Goal: Ask a question

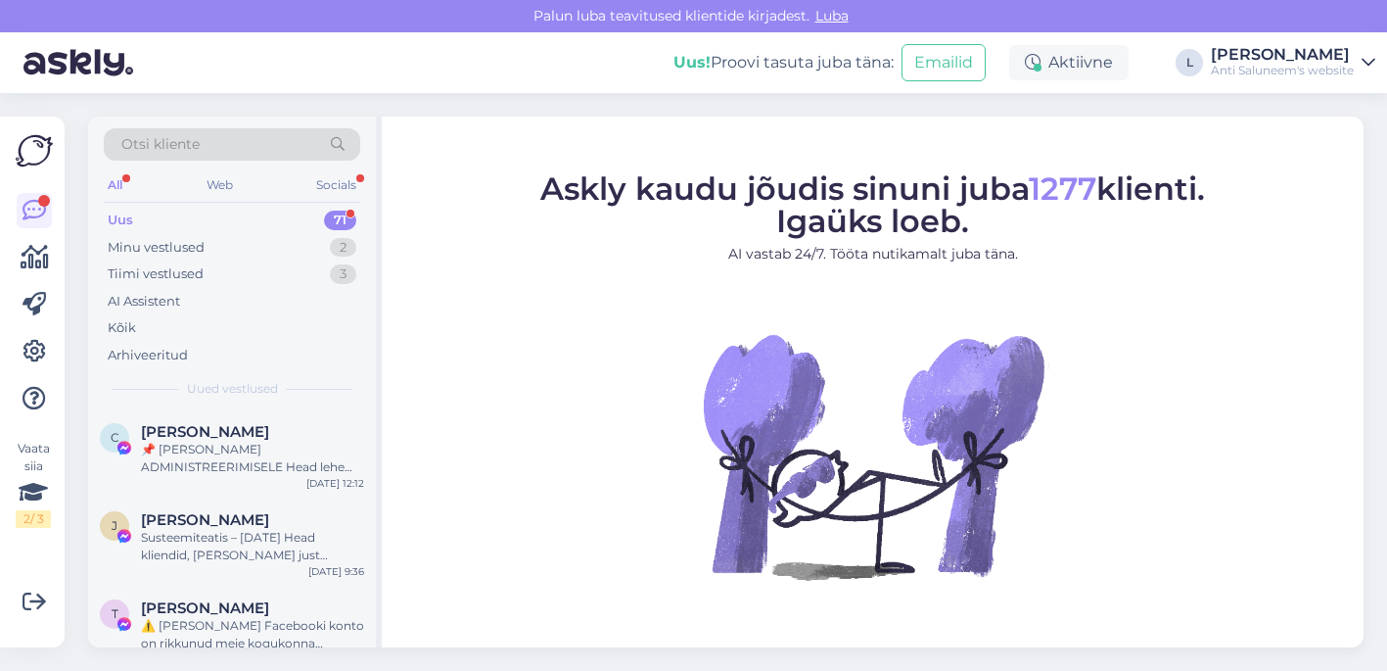
click at [244, 227] on div "Uus 71" at bounding box center [232, 220] width 256 height 27
click at [226, 450] on div "Või mis on minimaalne toodete [PERSON_NAME] saab tellida?" at bounding box center [252, 457] width 223 height 35
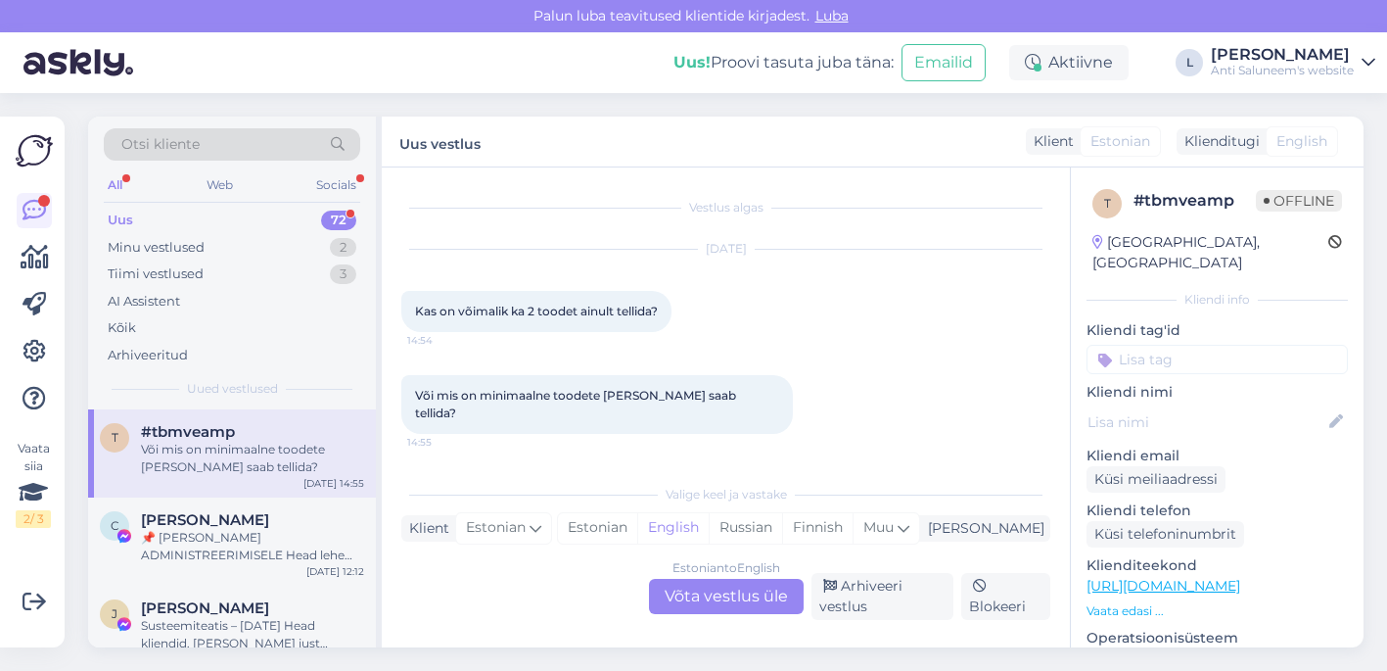
click at [731, 599] on div "Estonian to English Võta vestlus üle" at bounding box center [726, 596] width 155 height 35
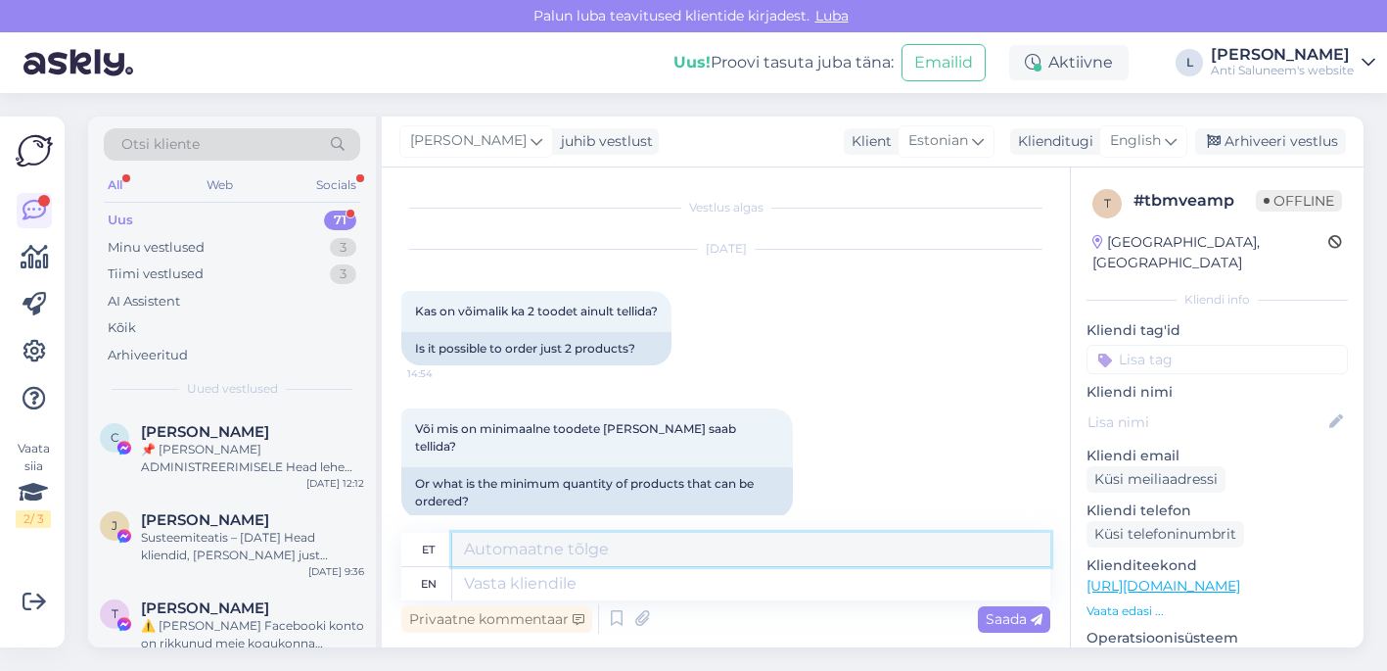
click at [552, 552] on textarea at bounding box center [751, 549] width 598 height 33
type textarea "Tere"
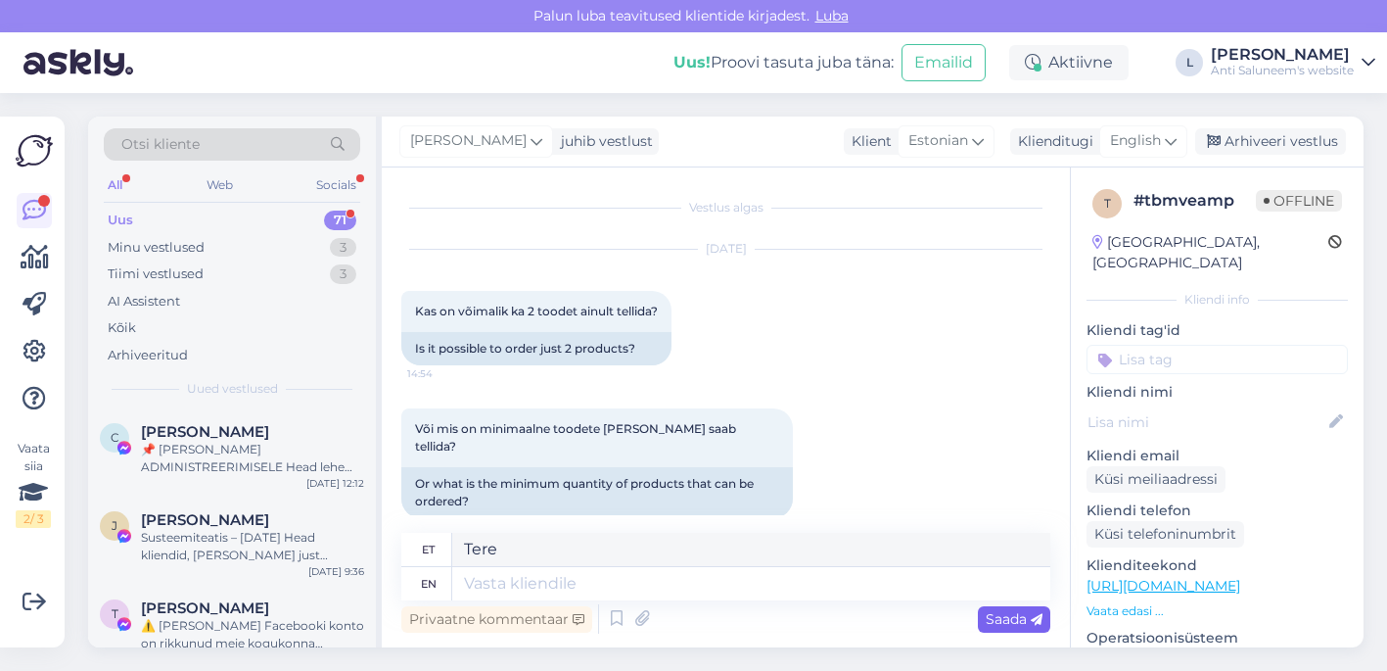
click at [1037, 608] on div "Saada" at bounding box center [1014, 619] width 72 height 26
click at [1008, 621] on span "Saada" at bounding box center [1014, 619] width 57 height 18
click at [1135, 139] on span "English" at bounding box center [1135, 141] width 51 height 22
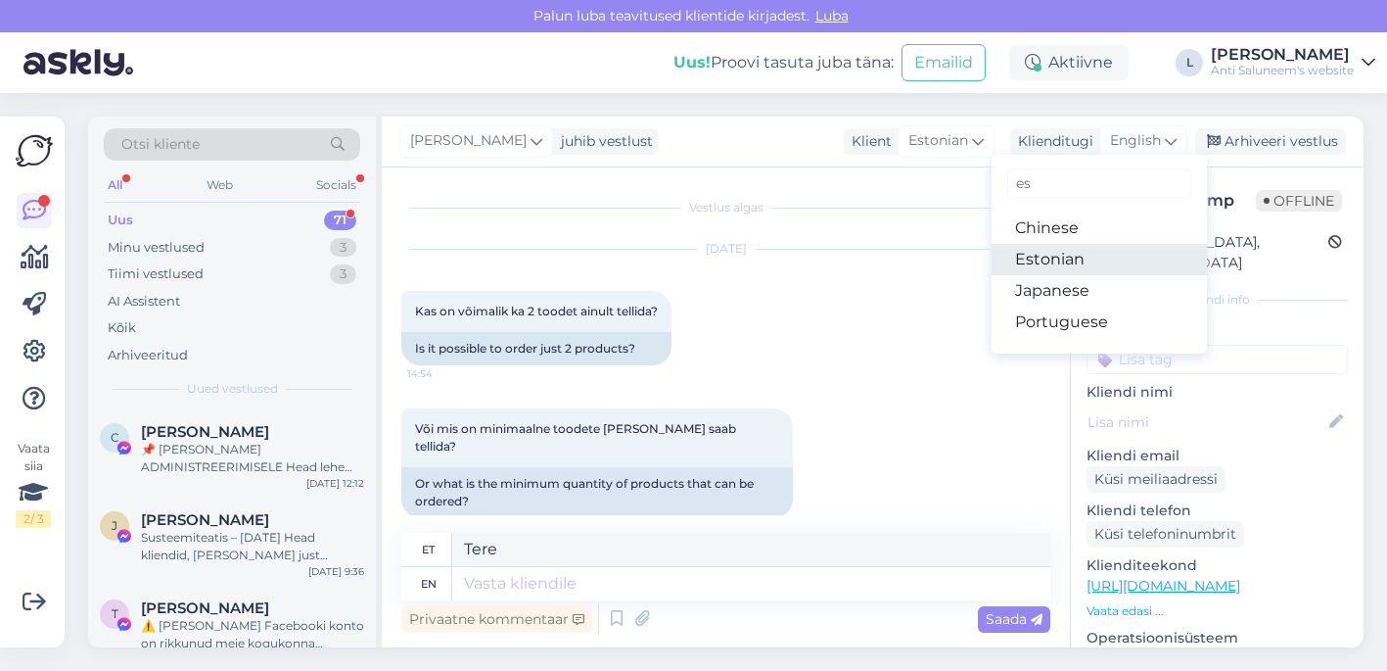
type input "es"
click at [1047, 260] on link "Estonian" at bounding box center [1099, 259] width 215 height 31
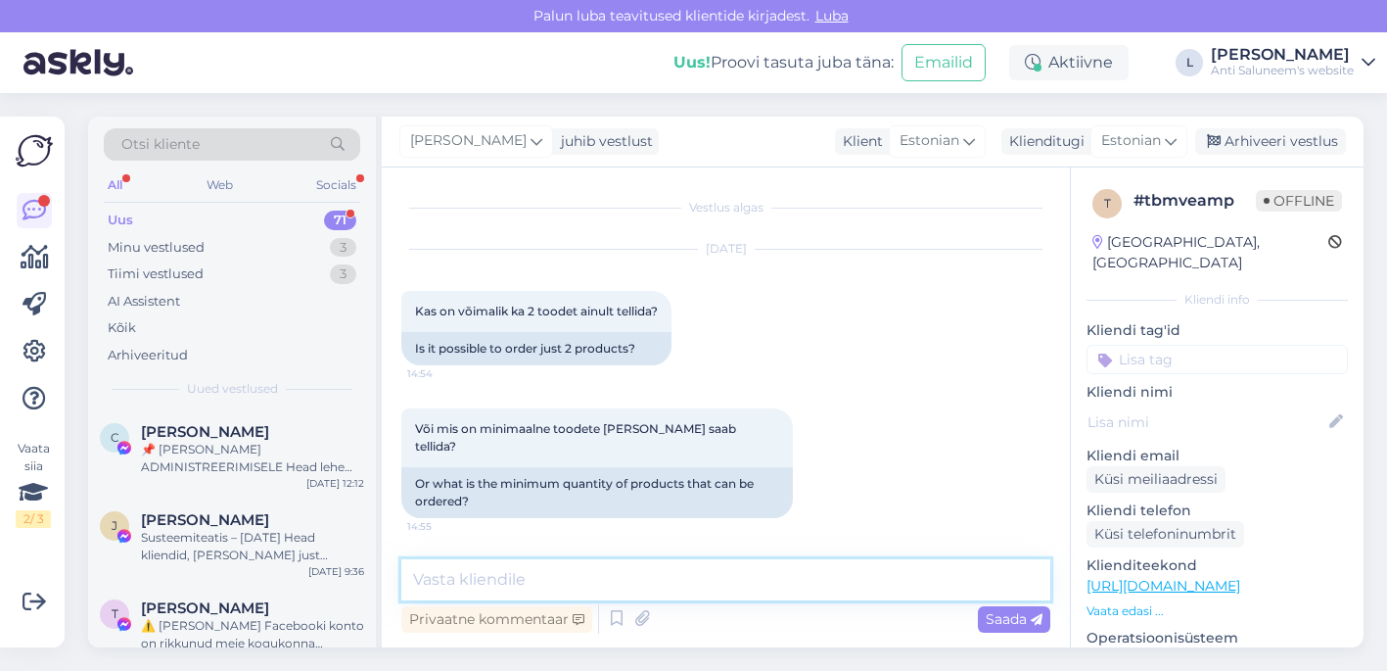
click at [938, 587] on textarea at bounding box center [725, 579] width 649 height 41
type textarea "Tere"
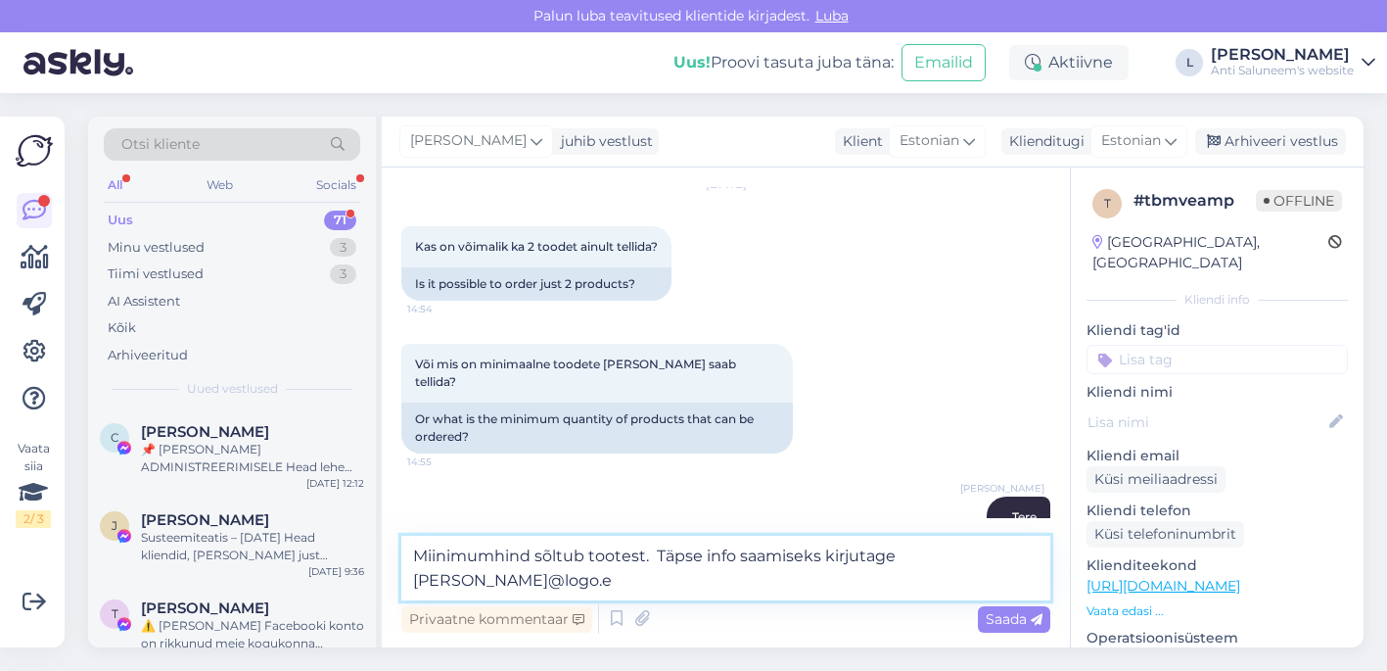
type textarea "Miinimumhind sõltub tootest. Täpse info saamiseks kirjutage palun [EMAIL_ADDRES…"
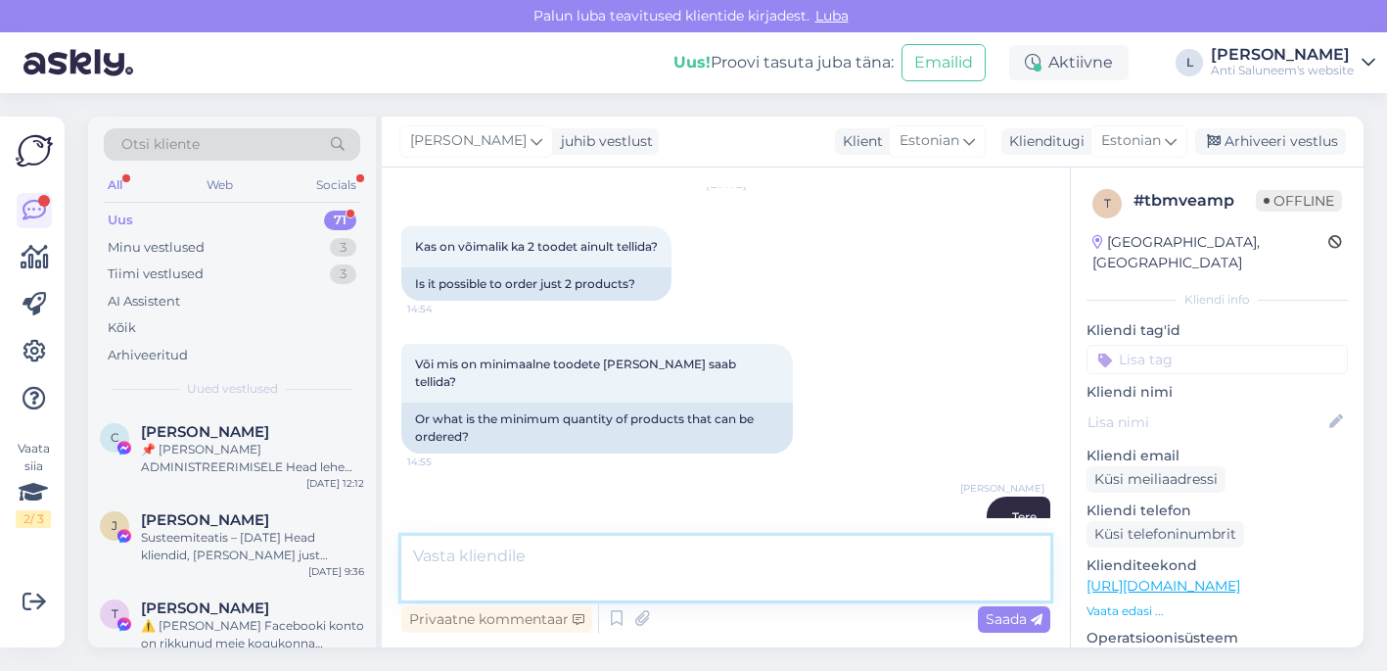
scroll to position [166, 0]
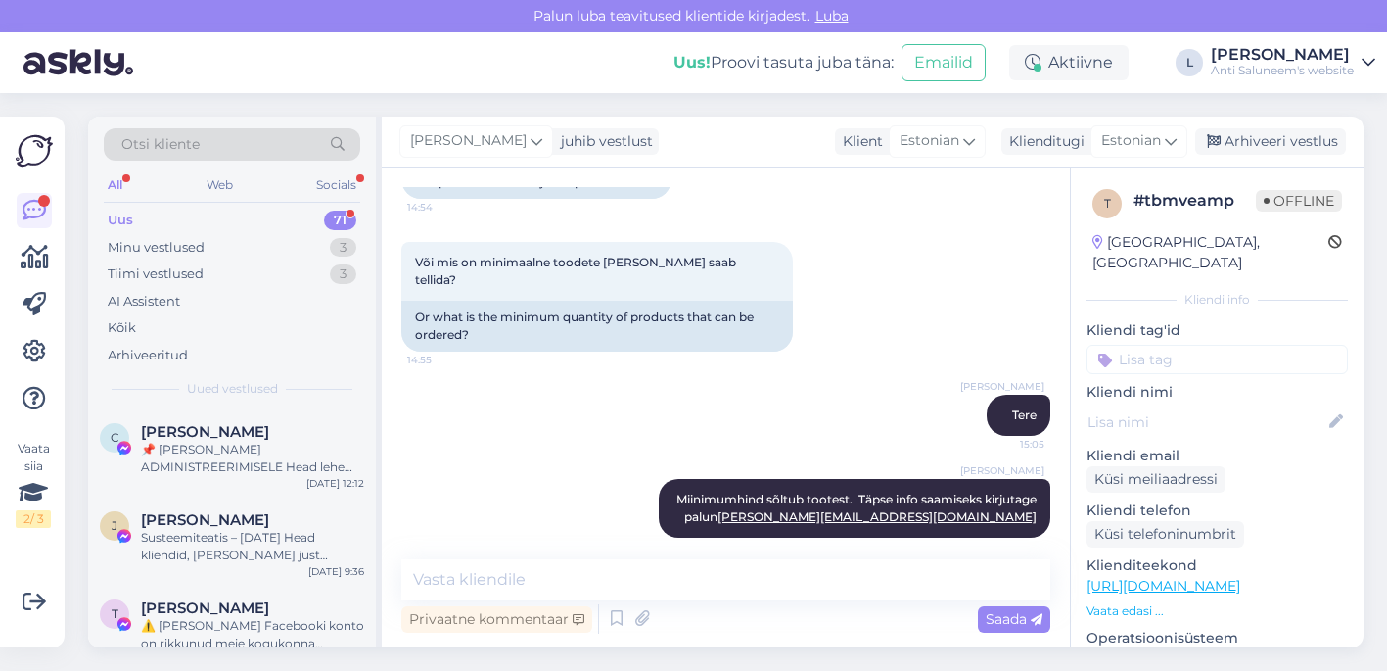
click at [219, 228] on div "Uus 71" at bounding box center [232, 220] width 256 height 27
